Goal: Information Seeking & Learning: Learn about a topic

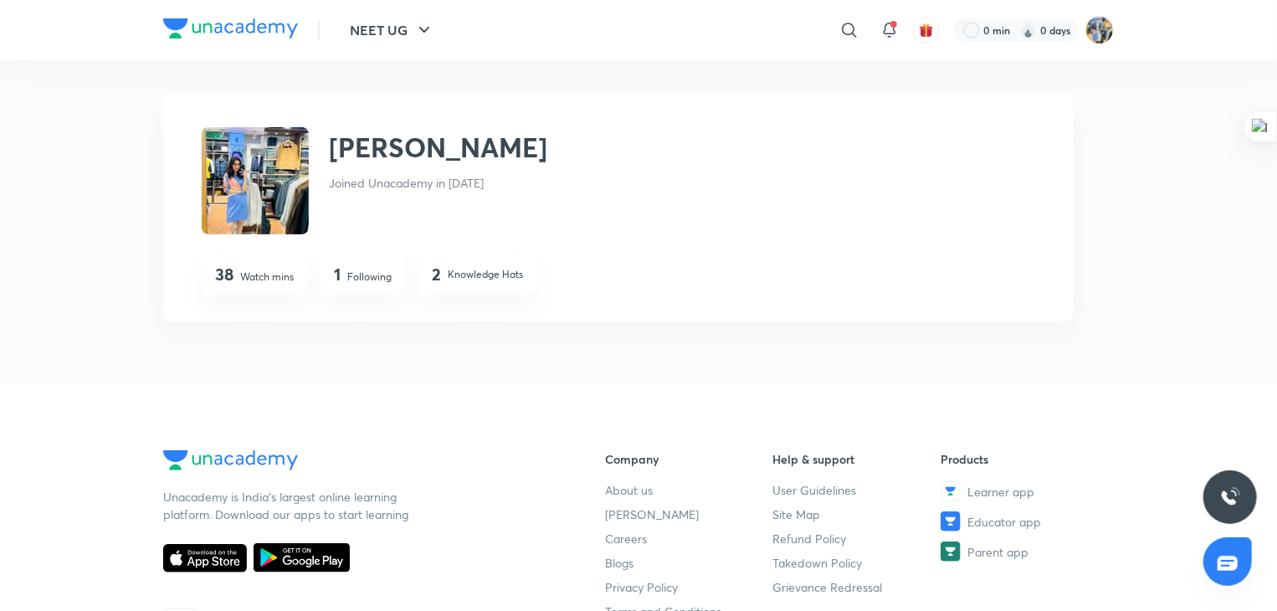
click at [214, 28] on img at bounding box center [230, 28] width 135 height 20
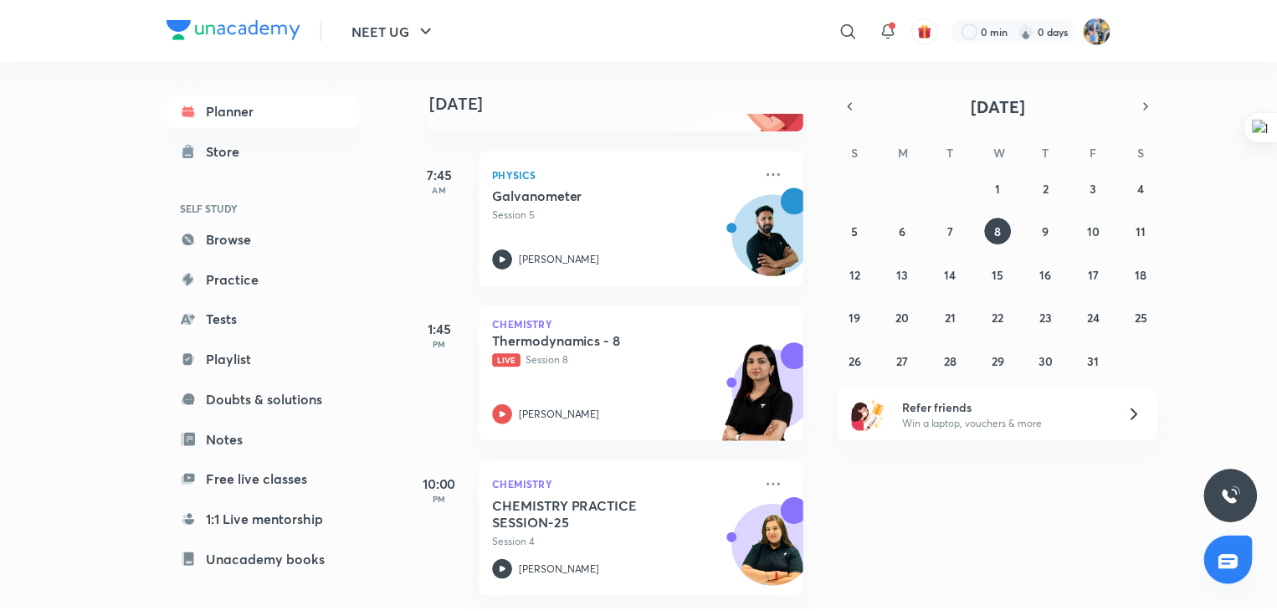
scroll to position [228, 0]
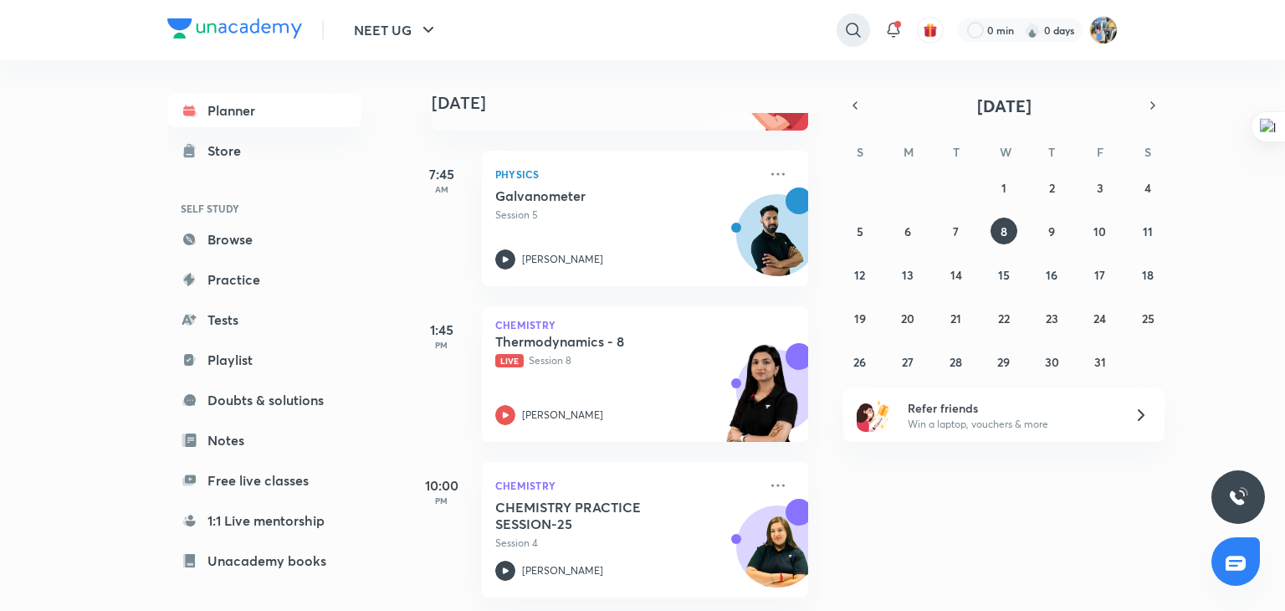
click at [846, 27] on icon at bounding box center [853, 30] width 14 height 14
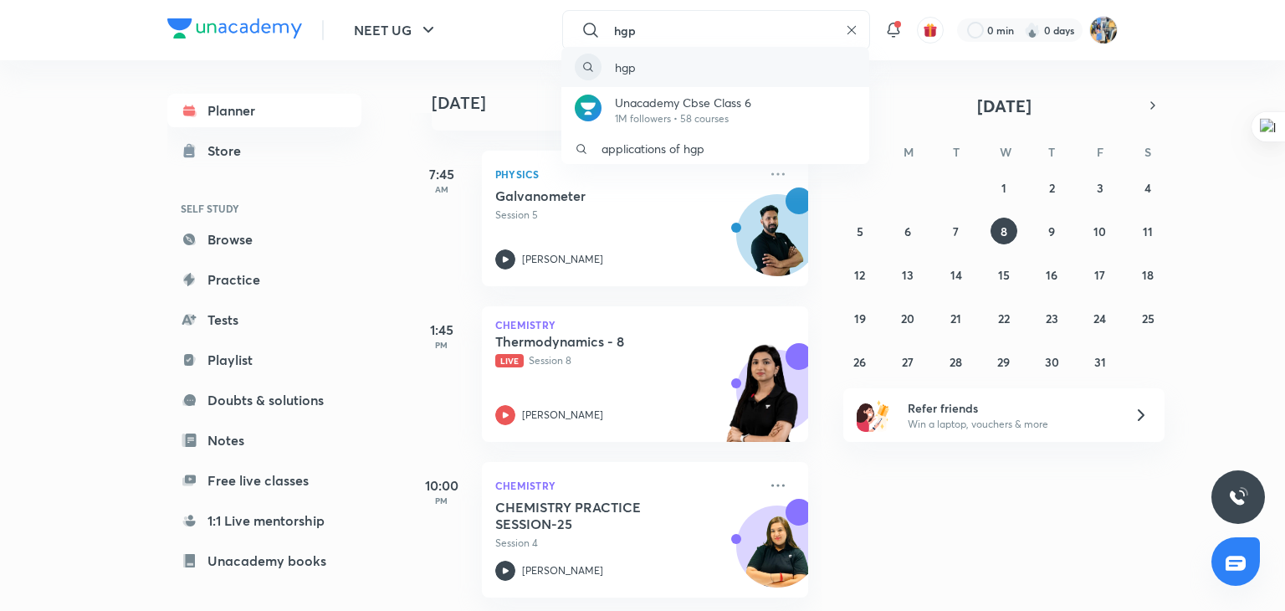
type input "hgp"
click at [663, 59] on div "hgp" at bounding box center [716, 67] width 308 height 40
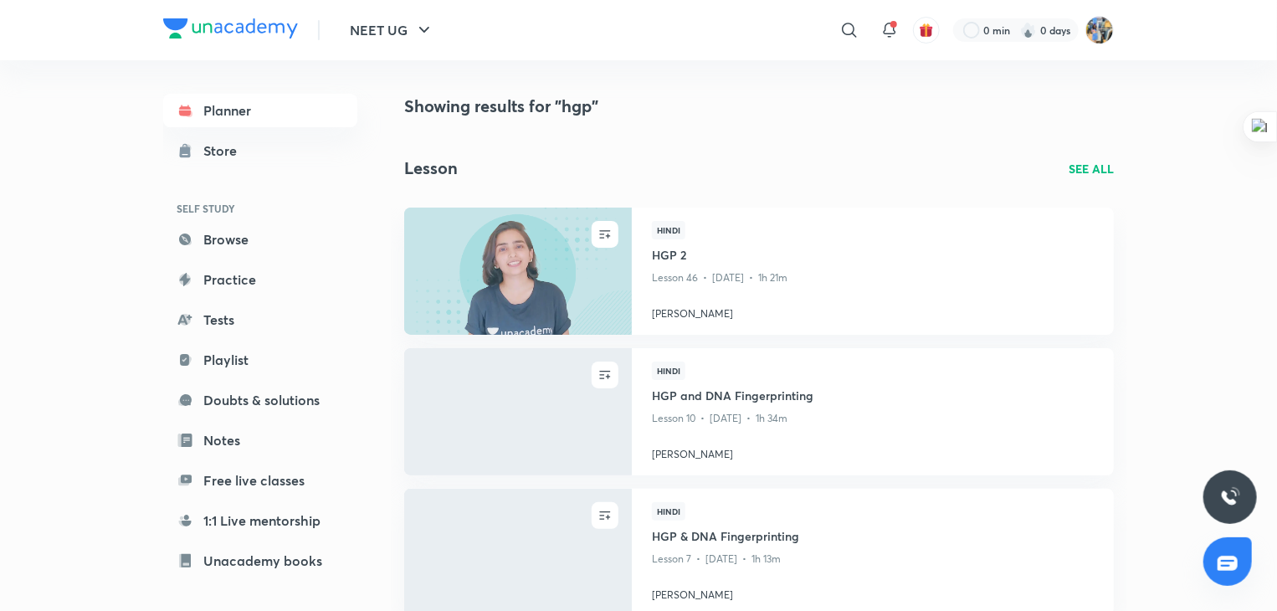
scroll to position [114, 0]
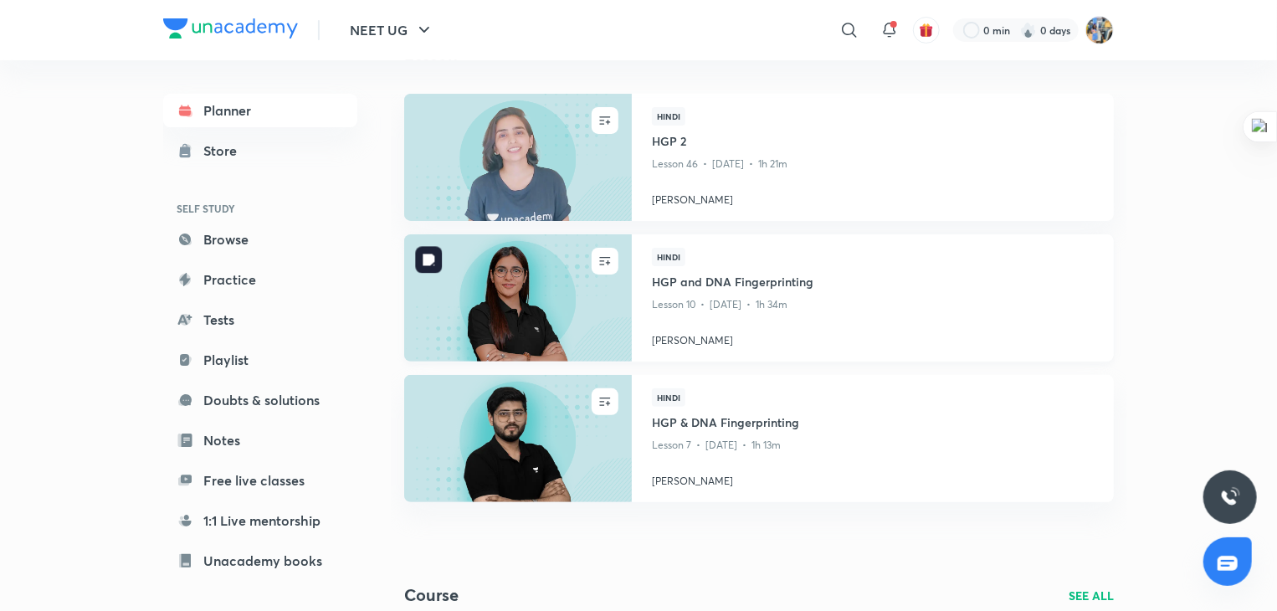
click at [560, 292] on img at bounding box center [518, 298] width 232 height 130
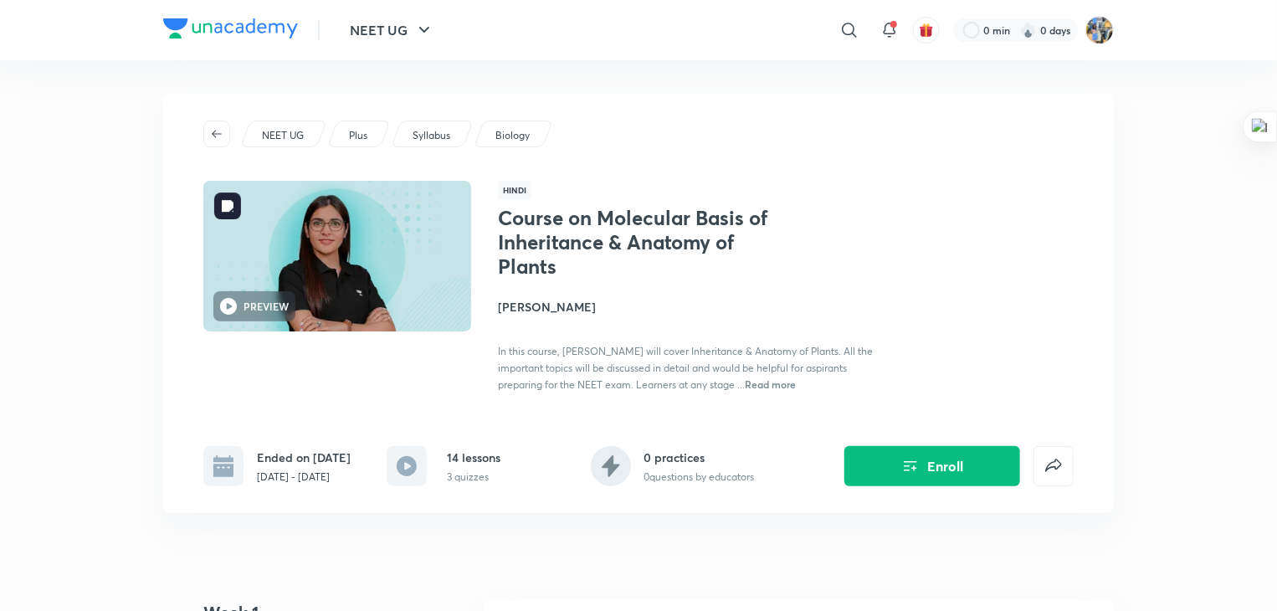
click at [364, 267] on img at bounding box center [337, 256] width 273 height 154
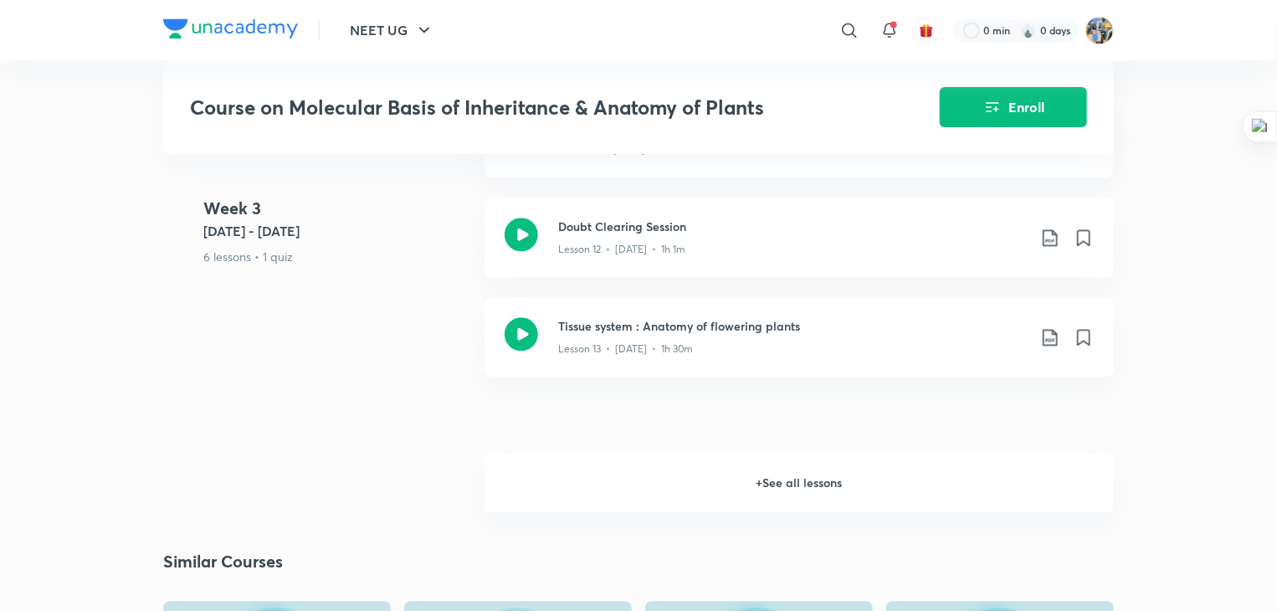
scroll to position [1666, 0]
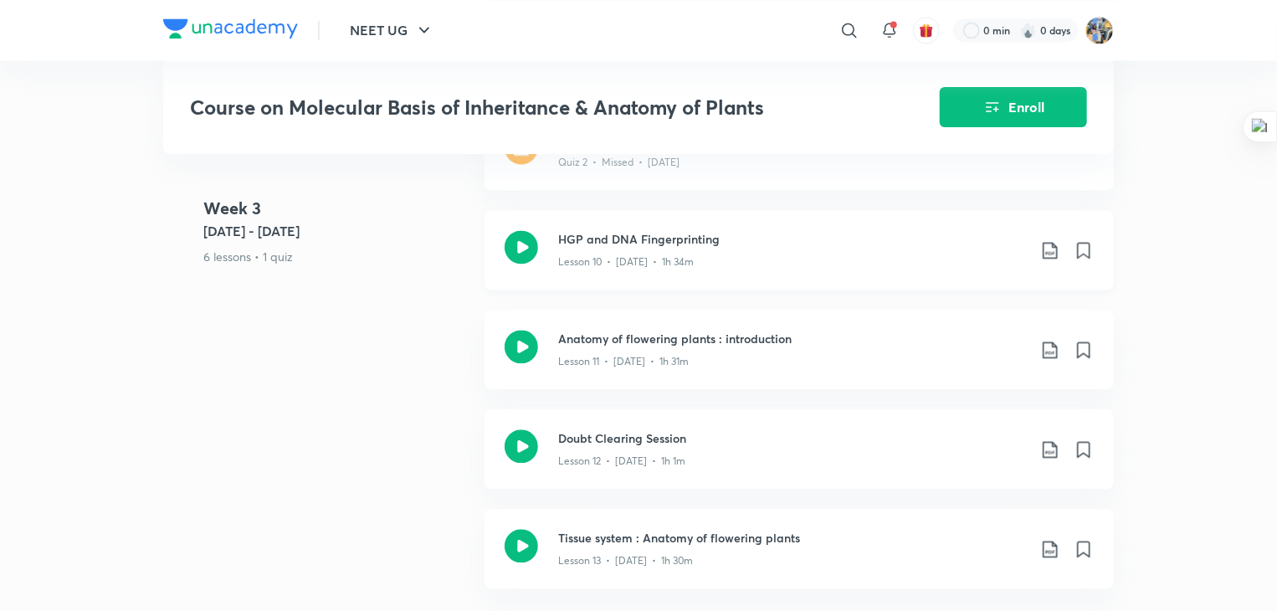
click at [649, 248] on div "Lesson 10 • Jan 21 • 1h 34m" at bounding box center [792, 259] width 469 height 22
click at [525, 252] on icon at bounding box center [521, 246] width 33 height 33
